Goal: Task Accomplishment & Management: Use online tool/utility

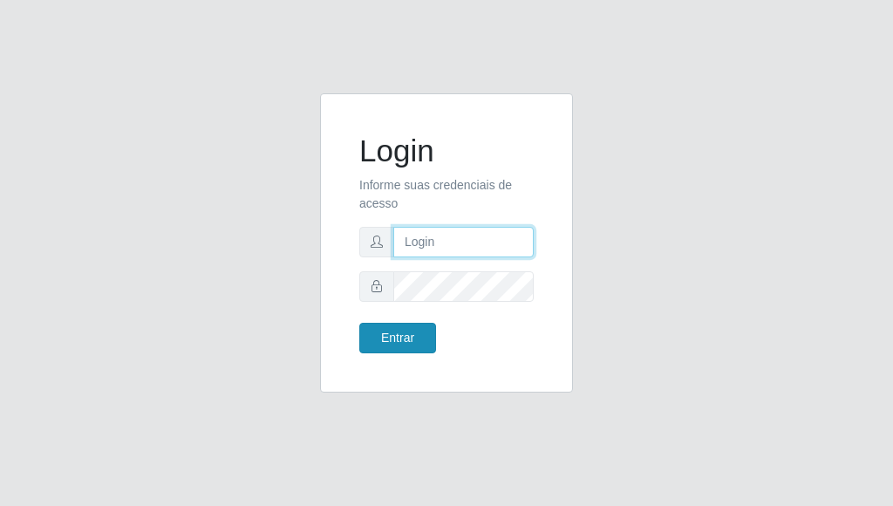
type input "[PERSON_NAME]"
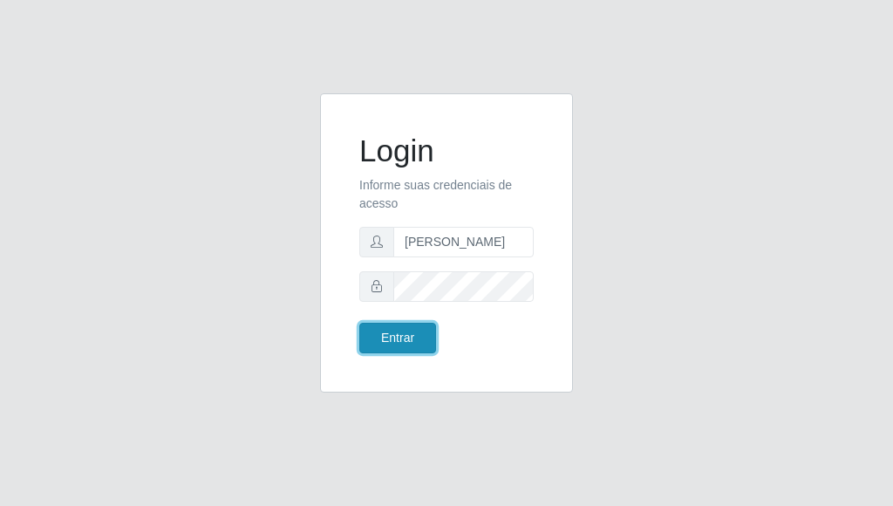
click at [406, 332] on button "Entrar" at bounding box center [397, 338] width 77 height 31
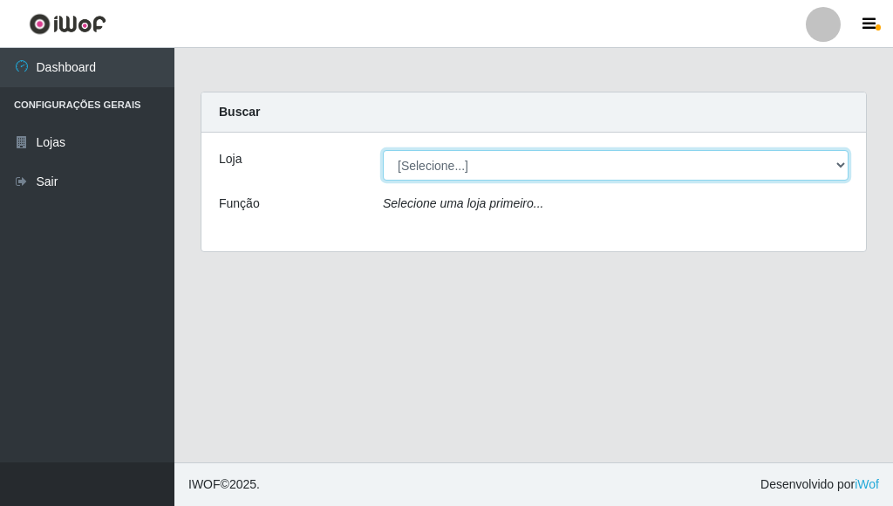
click at [837, 165] on select "[Selecione...] Bemais Supermercados - [GEOGRAPHIC_DATA]" at bounding box center [616, 165] width 466 height 31
select select "249"
click at [383, 150] on select "[Selecione...] Bemais Supermercados - [GEOGRAPHIC_DATA]" at bounding box center [616, 165] width 466 height 31
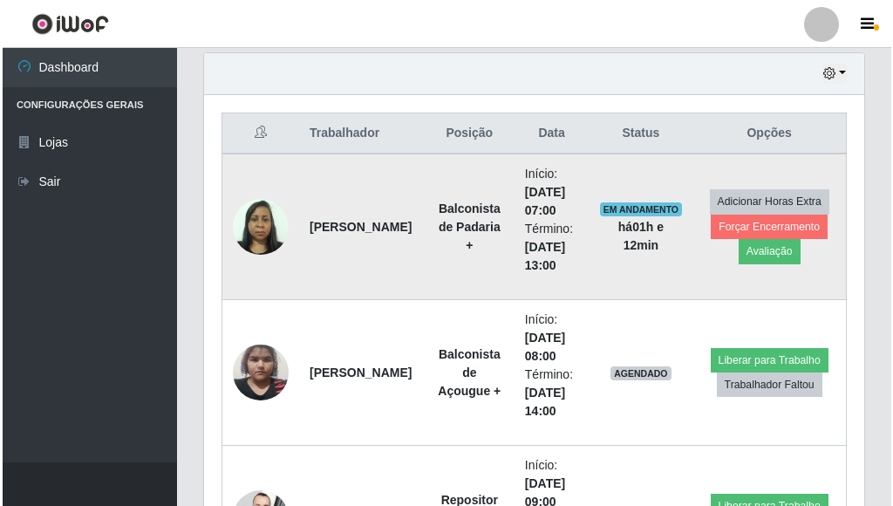
scroll to position [698, 0]
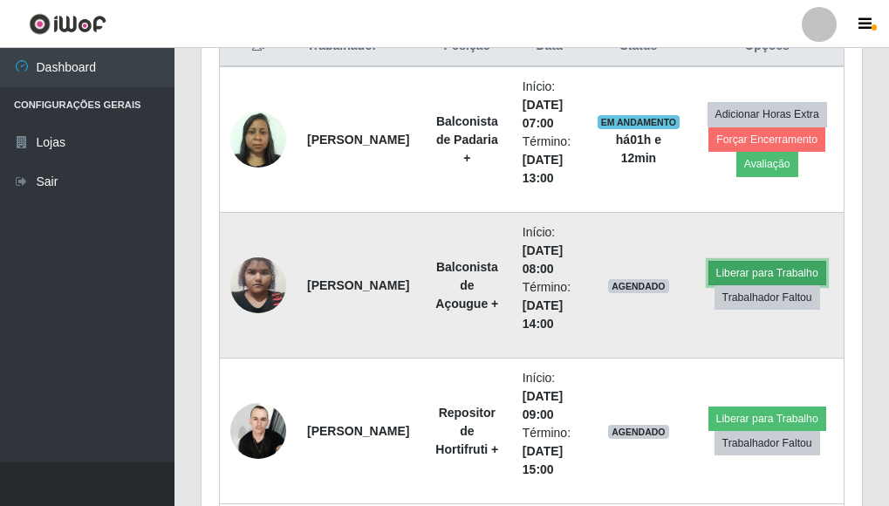
click at [786, 270] on button "Liberar para Trabalho" at bounding box center [767, 273] width 118 height 24
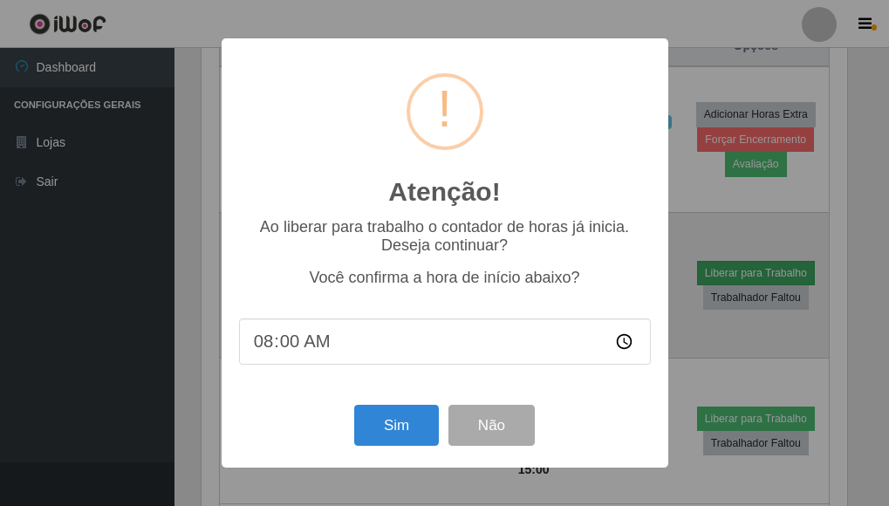
scroll to position [362, 650]
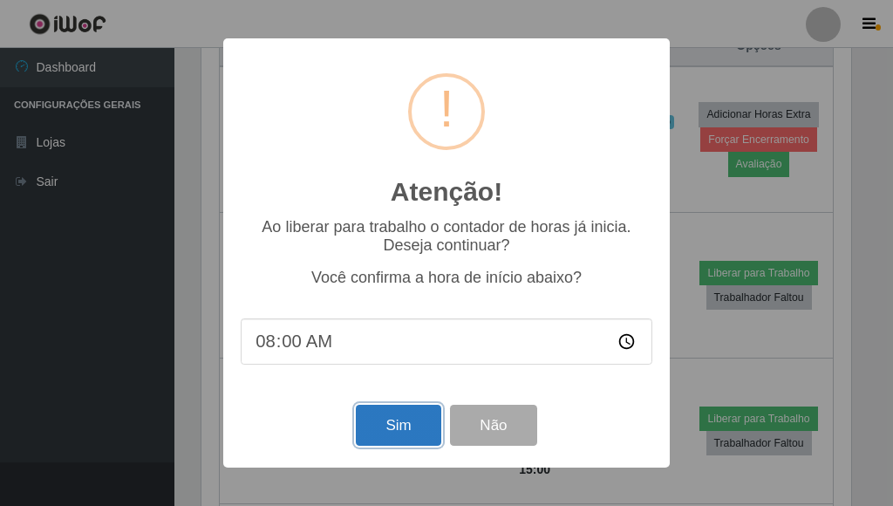
click at [410, 431] on button "Sim" at bounding box center [398, 425] width 85 height 41
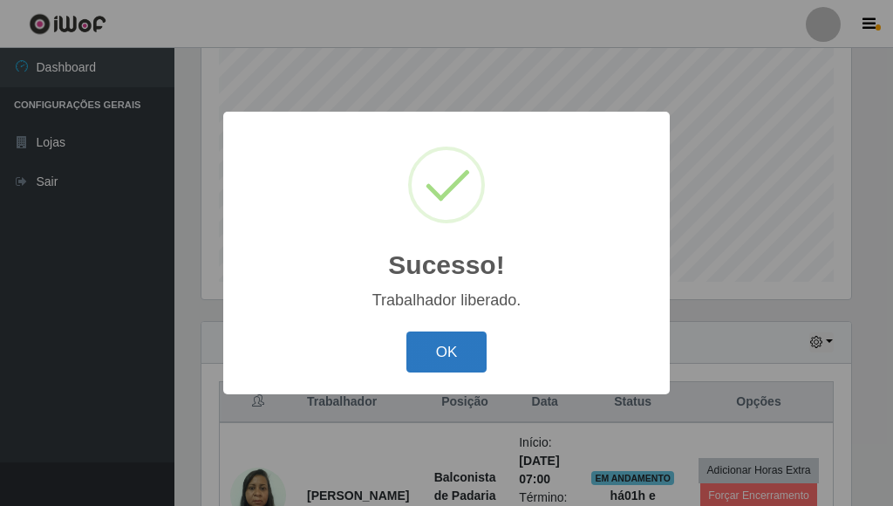
click at [457, 352] on button "OK" at bounding box center [446, 351] width 81 height 41
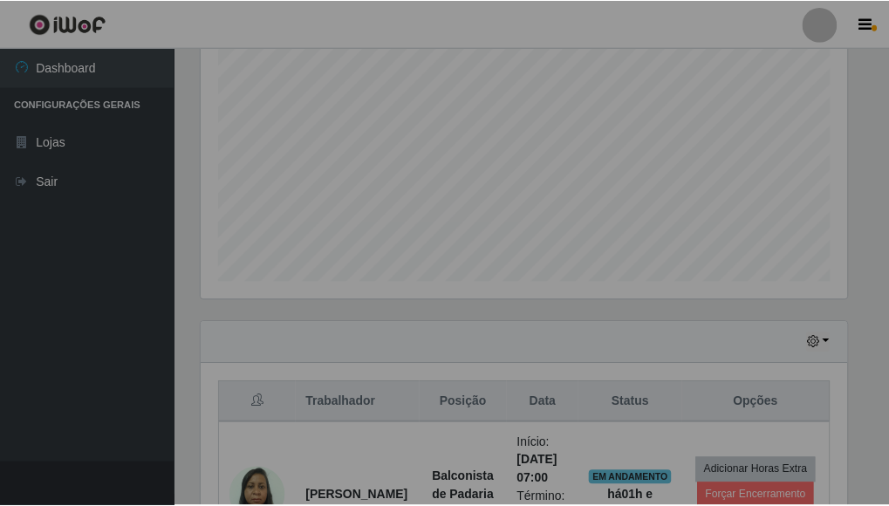
scroll to position [362, 660]
